Goal: Task Accomplishment & Management: Complete application form

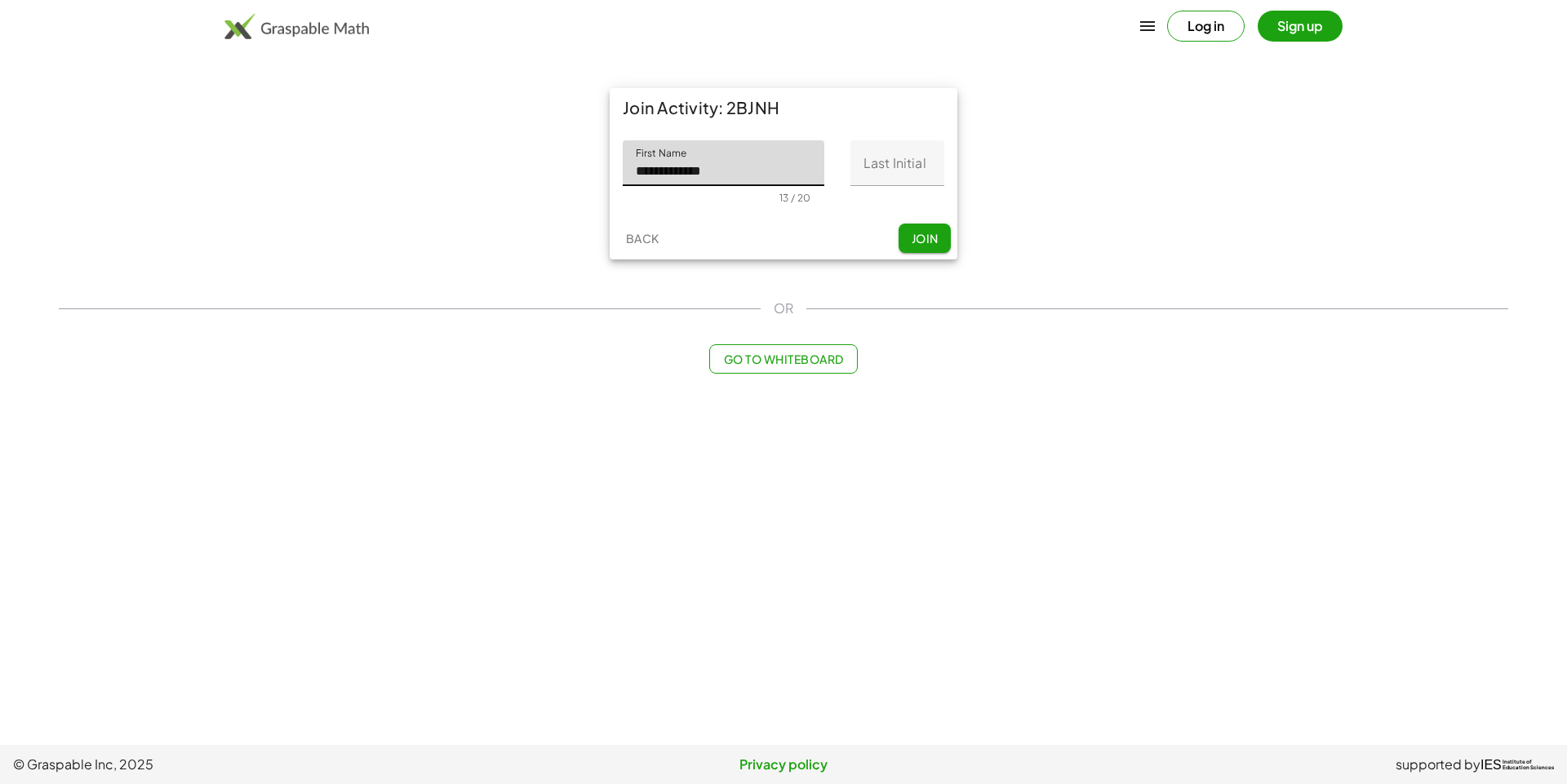
type input "**********"
click at [916, 231] on span "Join" at bounding box center [923, 238] width 26 height 15
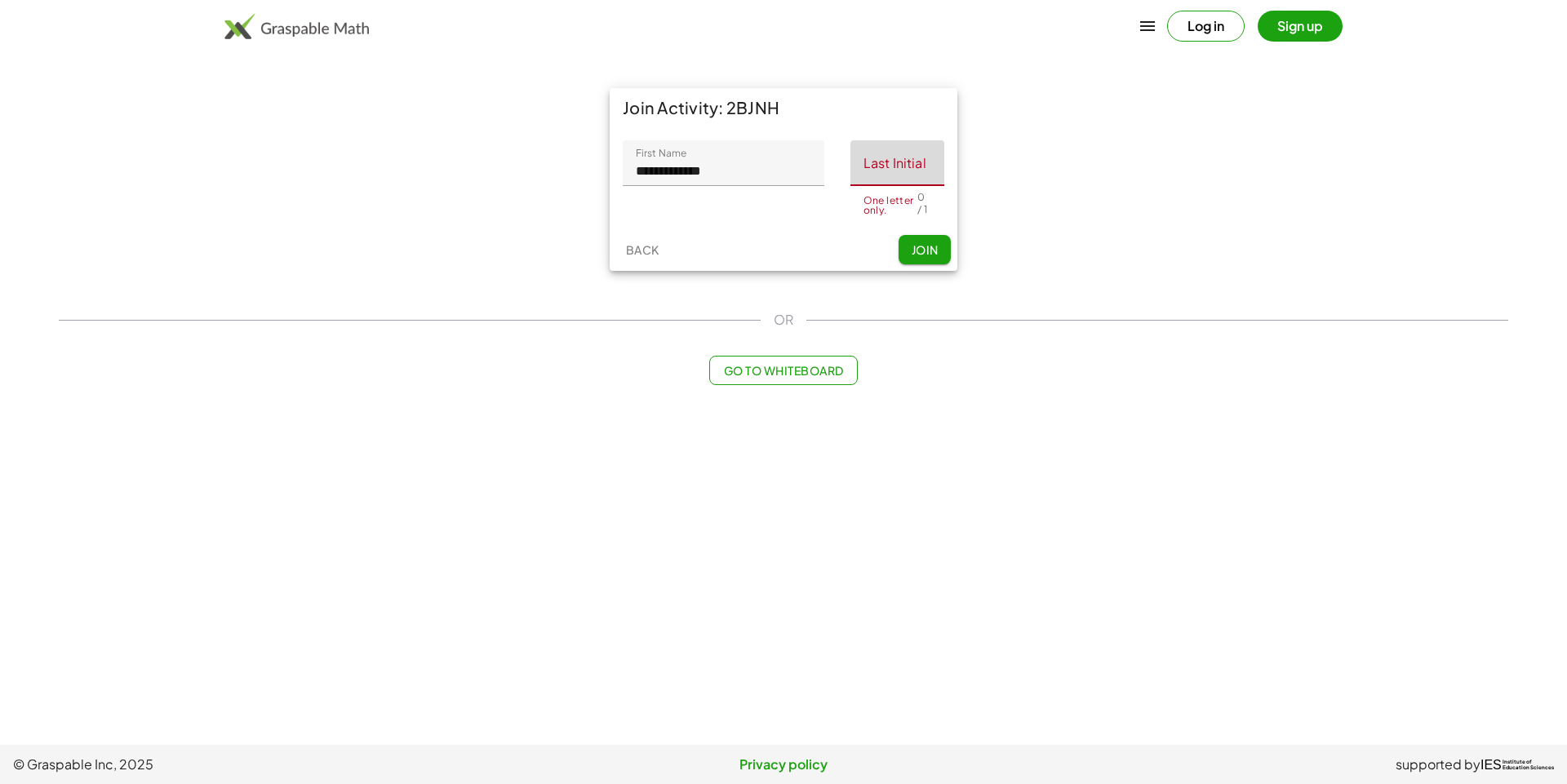
click at [906, 172] on input "Last Initial" at bounding box center [897, 163] width 94 height 46
click at [890, 207] on div "One letter only." at bounding box center [889, 204] width 54 height 19
click at [888, 206] on div "One letter only." at bounding box center [889, 204] width 54 height 19
click at [888, 206] on div "One letter only." at bounding box center [897, 200] width 68 height 19
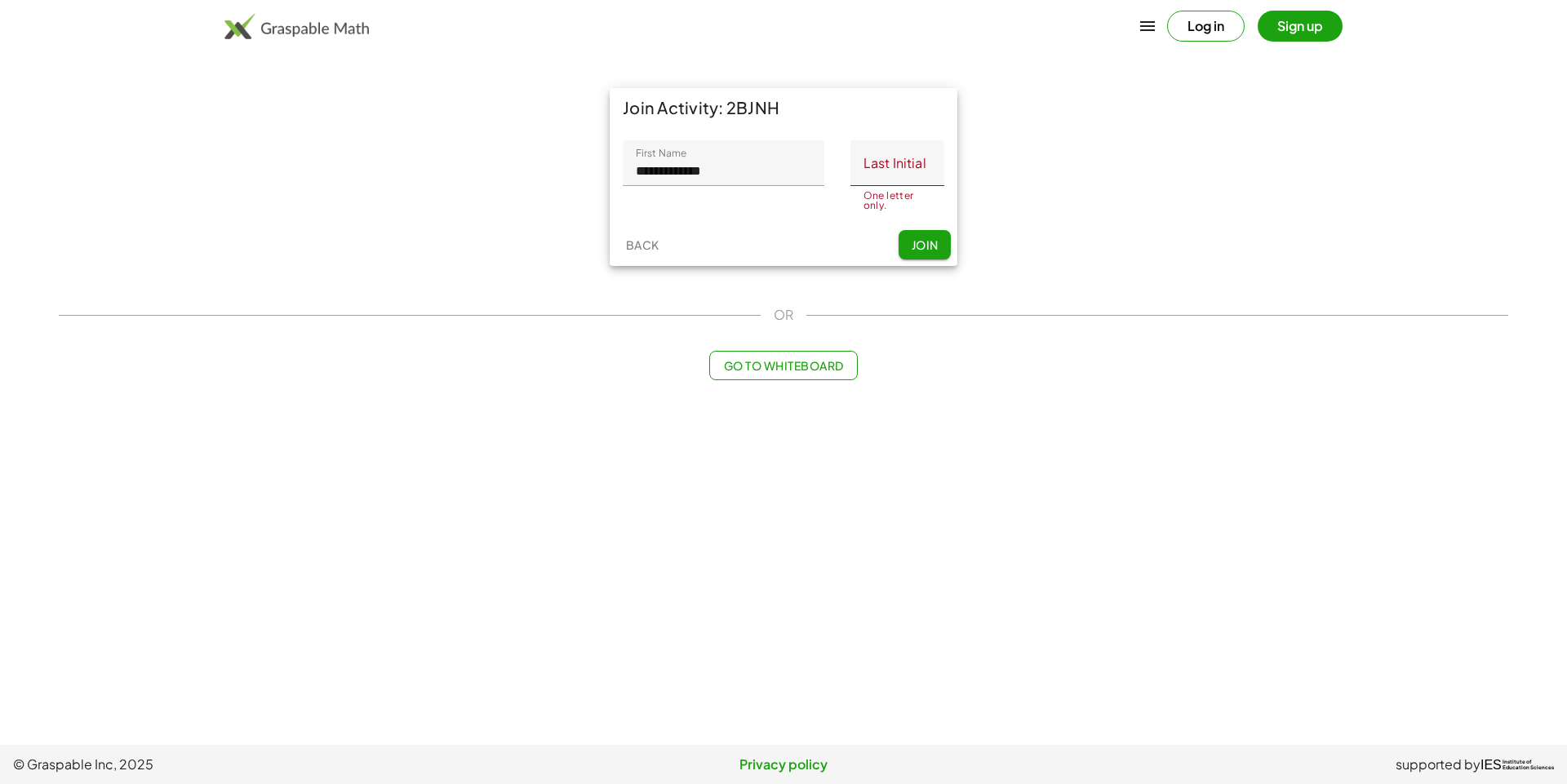
click at [884, 198] on div "One letter only." at bounding box center [897, 200] width 68 height 19
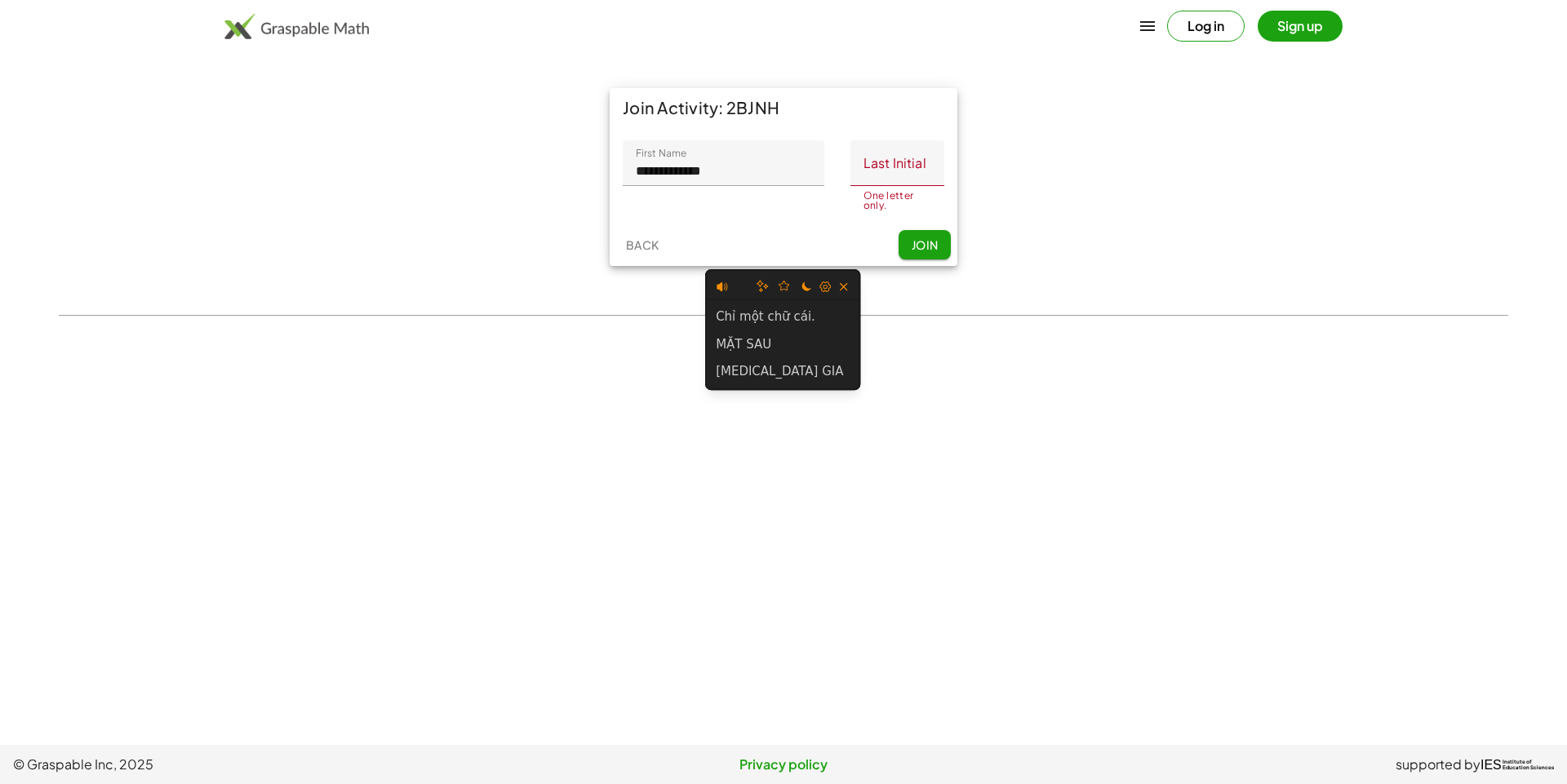
click at [902, 116] on div "Join Activity: 2BJNH" at bounding box center [783, 107] width 348 height 39
